Goal: Participate in discussion: Engage in conversation with other users on a specific topic

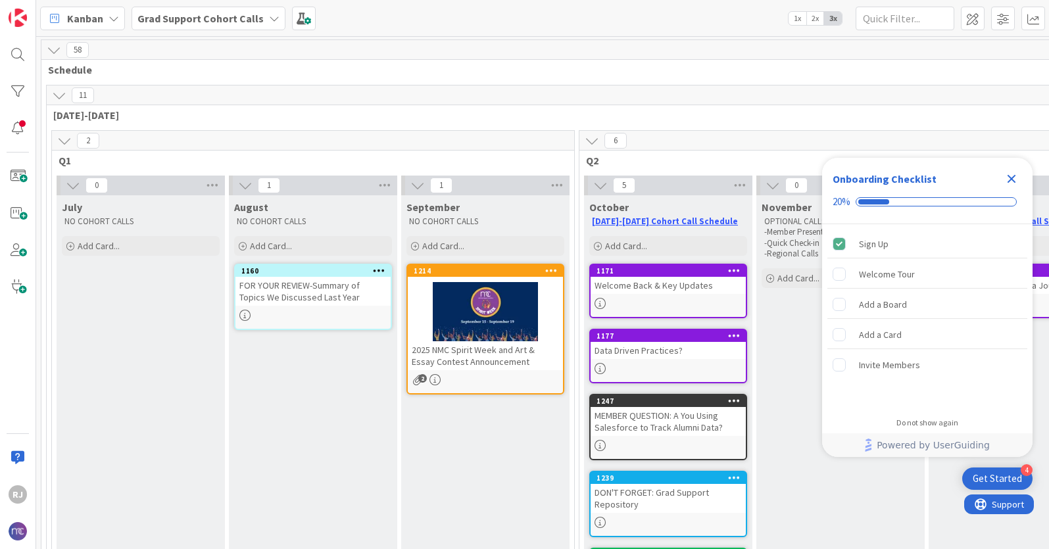
click at [246, 18] on b "Grad Support Cohort Calls" at bounding box center [200, 18] width 126 height 13
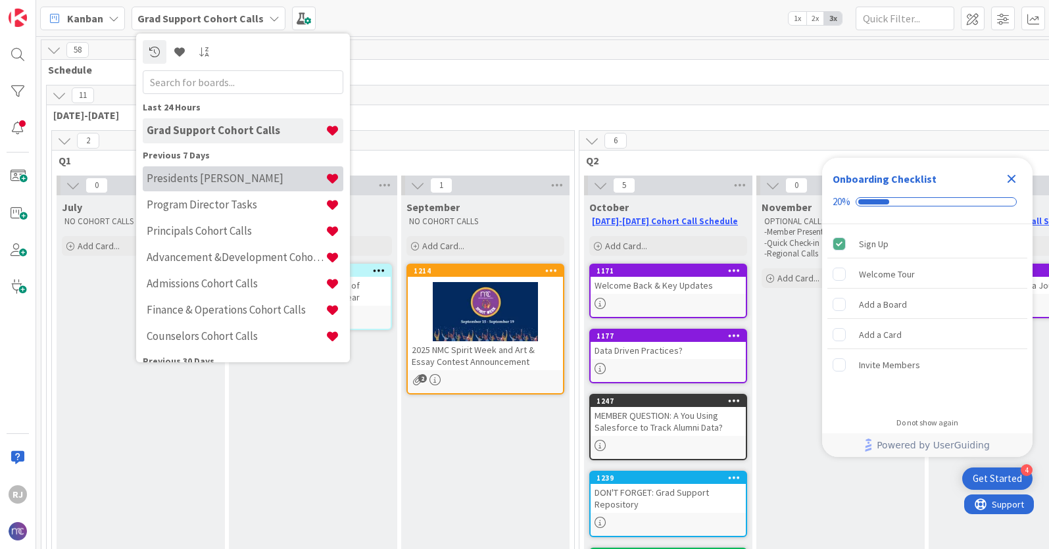
click at [193, 184] on h4 "Presidents [PERSON_NAME]" at bounding box center [236, 178] width 179 height 13
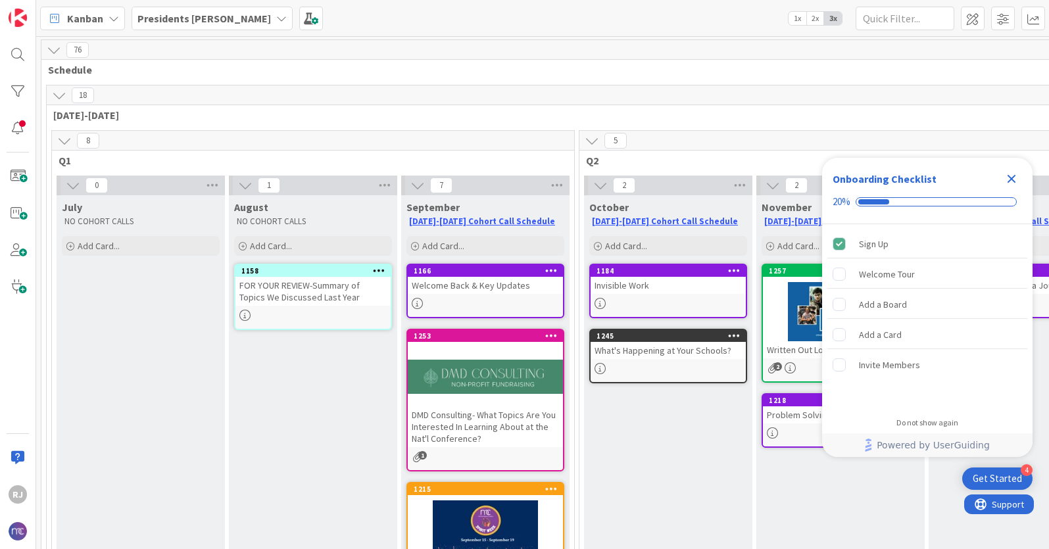
click at [491, 408] on div "DMD Consulting- What Topics Are You Interested In Learning About at the Nat'l C…" at bounding box center [485, 426] width 155 height 41
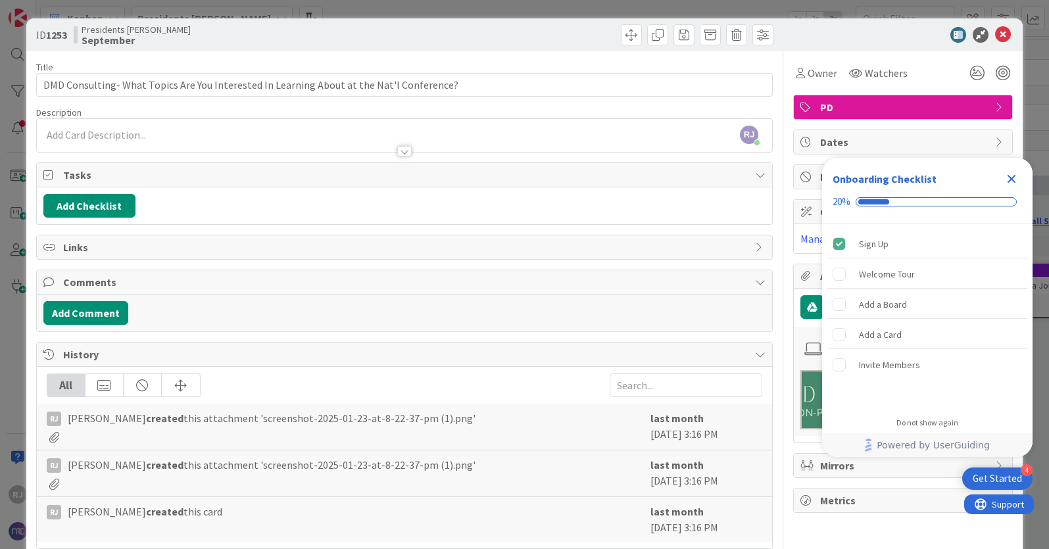
click at [1018, 180] on icon "Close Checklist" at bounding box center [1012, 179] width 16 height 16
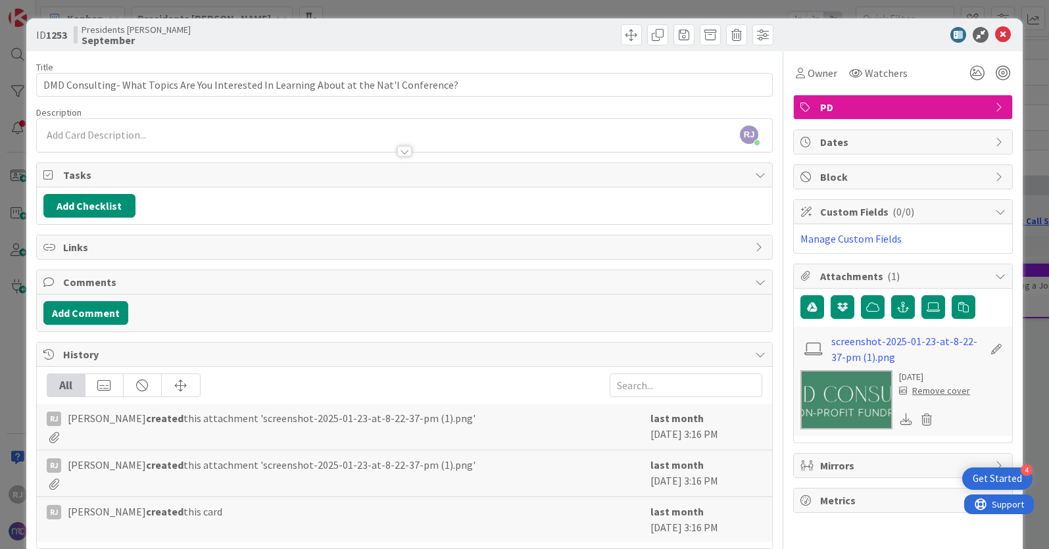
click at [238, 135] on div "[PERSON_NAME] [PERSON_NAME] just joined" at bounding box center [404, 135] width 735 height 33
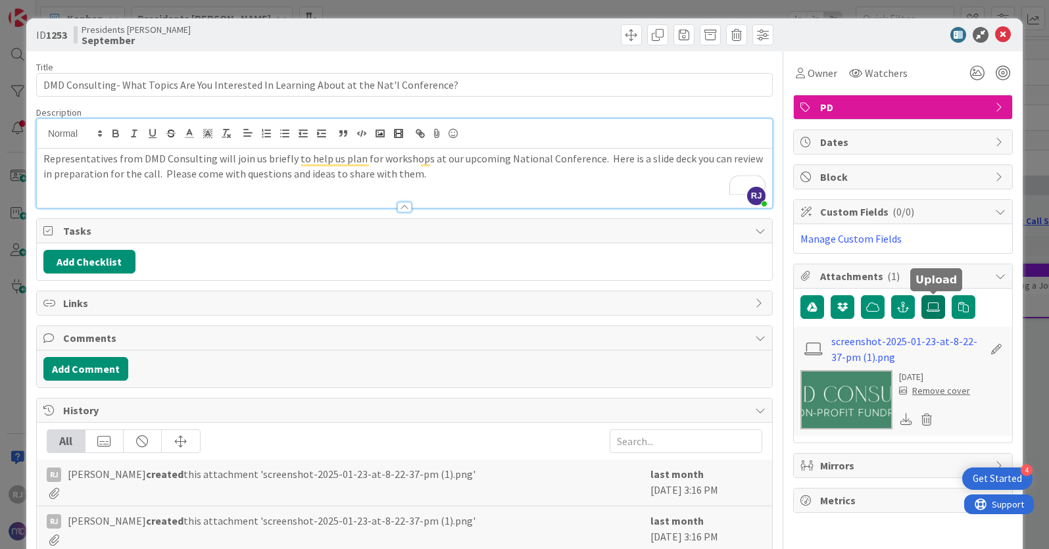
click at [933, 306] on icon at bounding box center [933, 307] width 13 height 11
click at [922, 295] on input "file" at bounding box center [922, 295] width 0 height 0
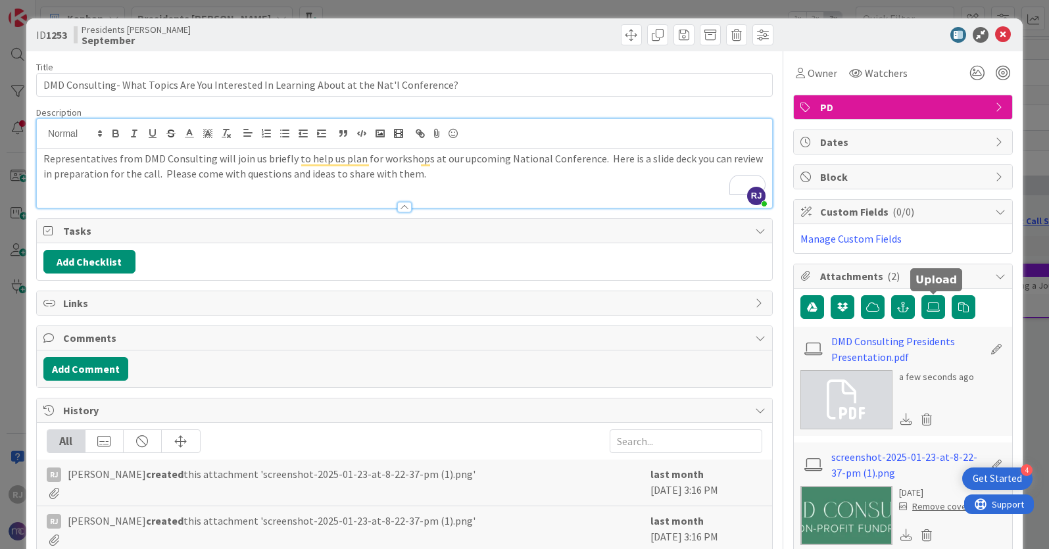
click at [425, 176] on p "Representatives from DMD Consulting will join us briefly to help us plan for wo…" at bounding box center [404, 166] width 722 height 30
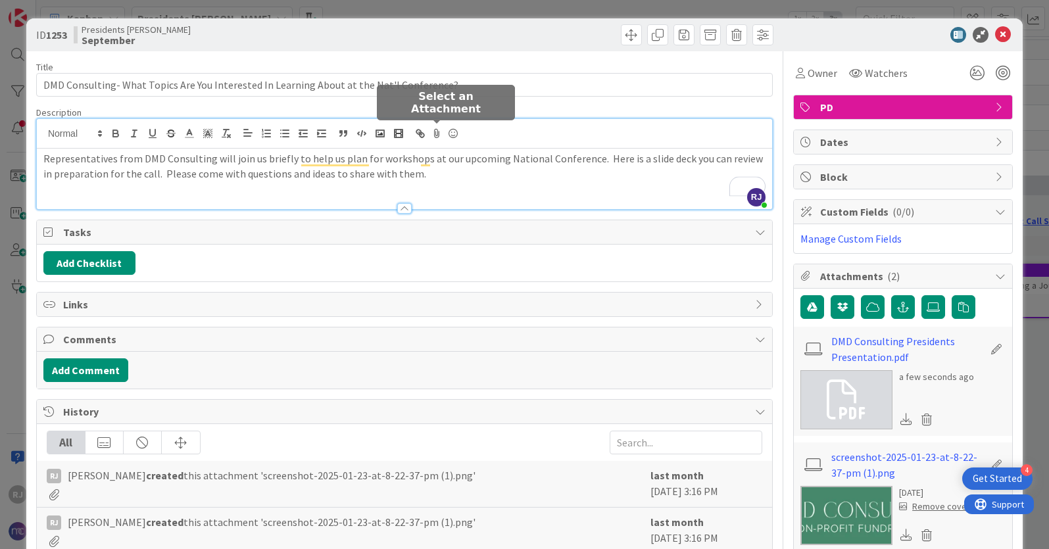
click at [436, 130] on icon at bounding box center [438, 133] width 16 height 18
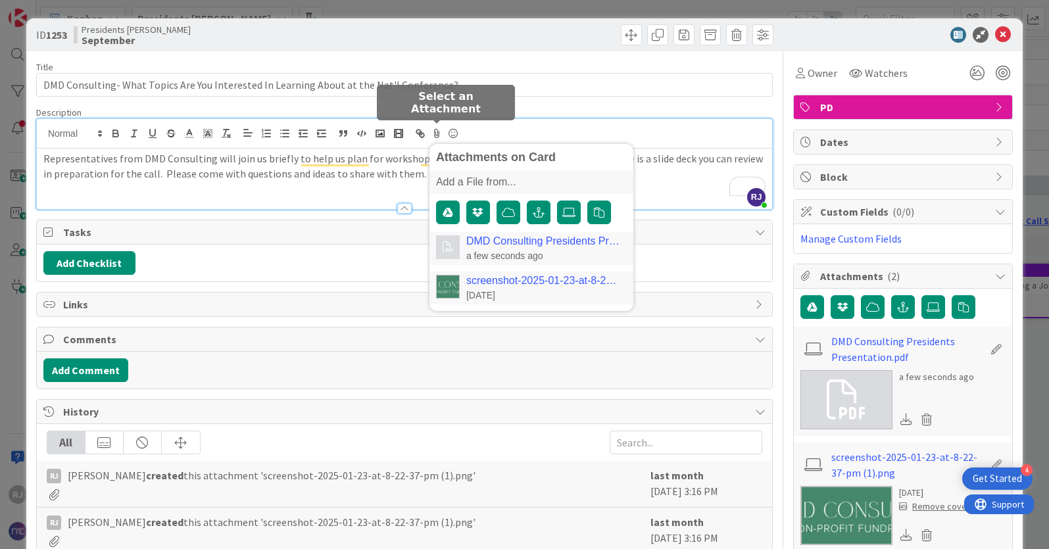
click at [485, 258] on div "a few seconds ago" at bounding box center [543, 256] width 155 height 12
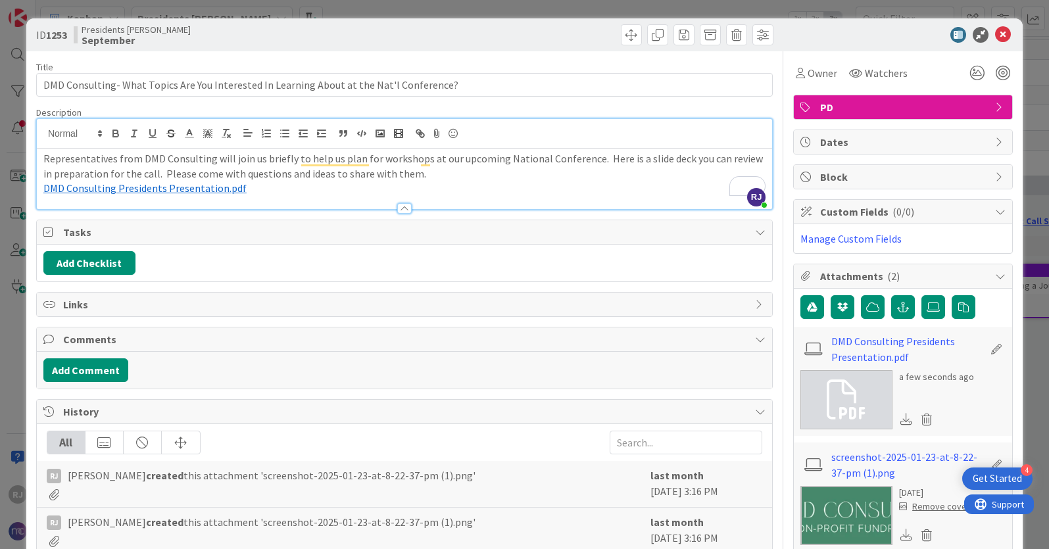
click at [406, 172] on p "Representatives from DMD Consulting will join us briefly to help us plan for wo…" at bounding box center [404, 166] width 722 height 30
click at [48, 178] on p "Representatives from DMD Consulting will join us briefly to help us plan for wo…" at bounding box center [404, 166] width 722 height 30
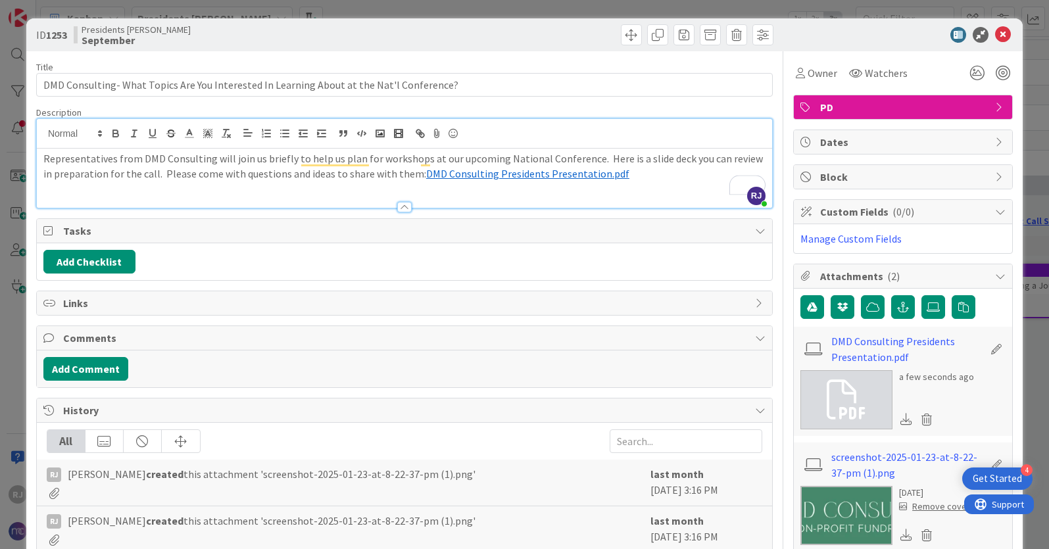
drag, startPoint x: 609, startPoint y: 178, endPoint x: 406, endPoint y: 174, distance: 203.3
click at [406, 174] on p "Representatives from DMD Consulting will join us briefly to help us plan for wo…" at bounding box center [404, 166] width 722 height 30
click at [118, 133] on icon "button" at bounding box center [116, 134] width 12 height 12
click at [635, 182] on div "Representatives from DMD Consulting will join us briefly to help us plan for wo…" at bounding box center [404, 178] width 735 height 59
click at [1006, 34] on icon at bounding box center [1003, 35] width 16 height 16
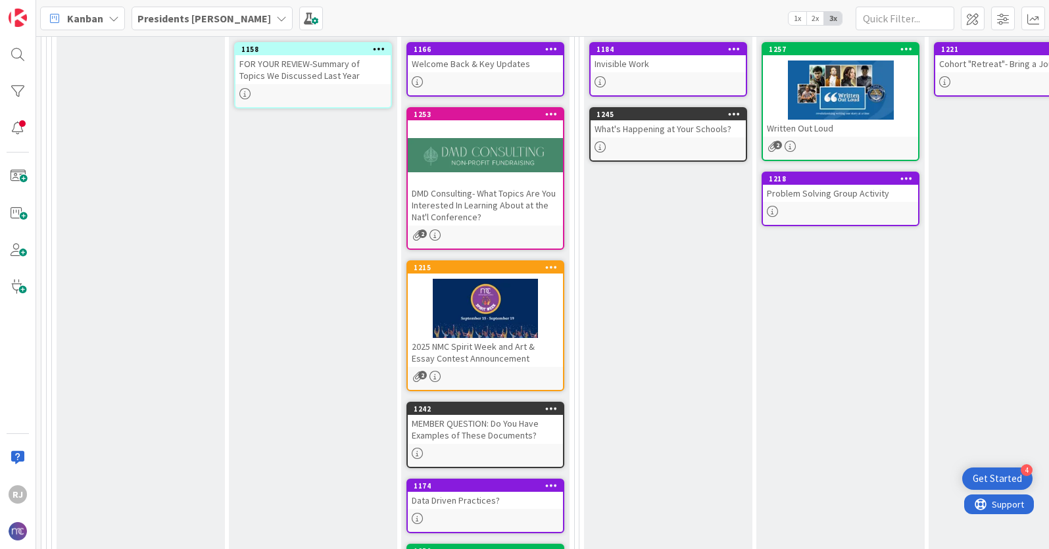
scroll to position [220, 0]
